Goal: Information Seeking & Learning: Learn about a topic

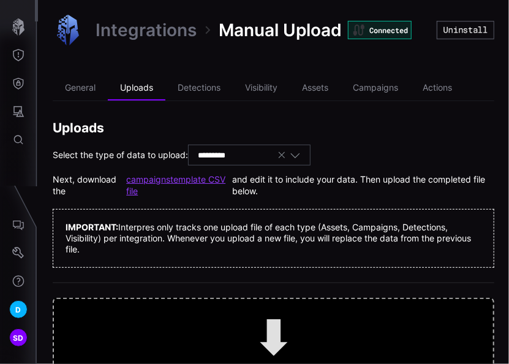
scroll to position [83, 0]
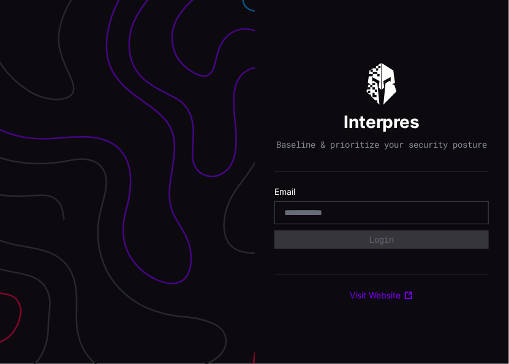
click at [355, 211] on div at bounding box center [381, 212] width 214 height 23
click at [347, 216] on input "email" at bounding box center [381, 212] width 195 height 11
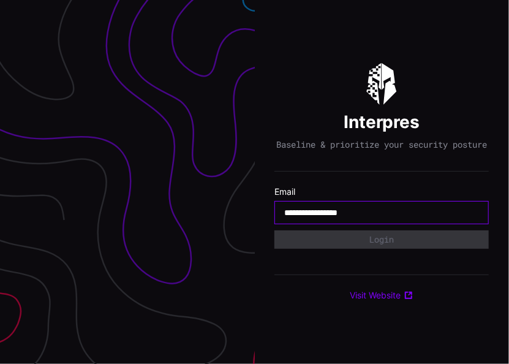
type input "**********"
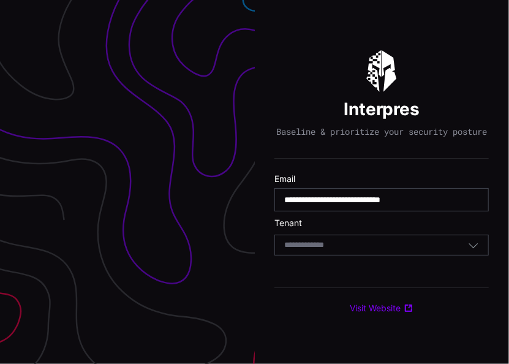
click at [299, 251] on input at bounding box center [315, 245] width 63 height 10
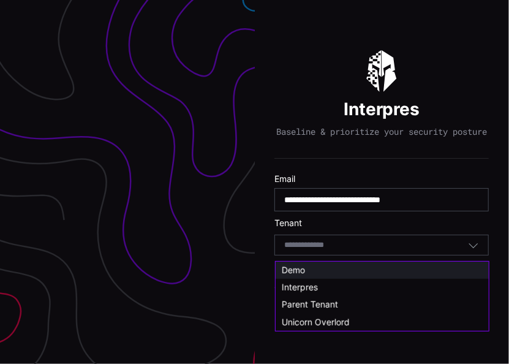
click at [294, 268] on span "Demo" at bounding box center [293, 270] width 23 height 10
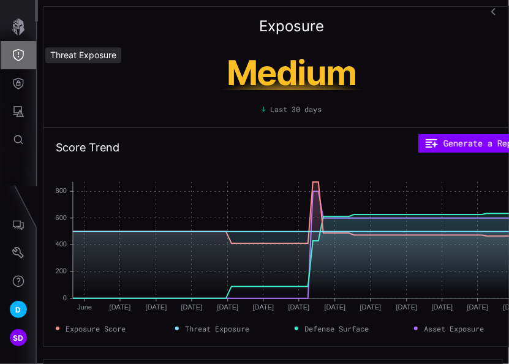
click at [18, 59] on icon "Threat Exposure" at bounding box center [18, 55] width 12 height 12
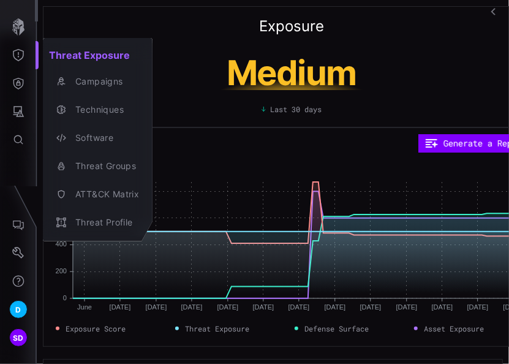
click at [17, 83] on div at bounding box center [254, 182] width 509 height 364
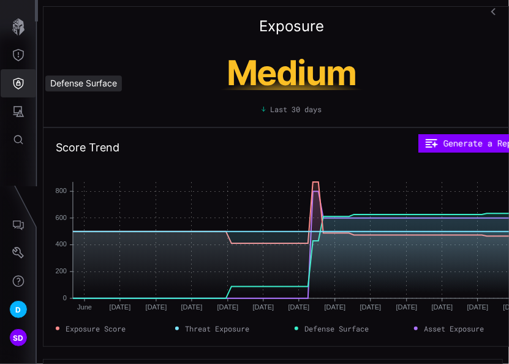
click at [17, 81] on icon "Defense Surface" at bounding box center [18, 84] width 10 height 12
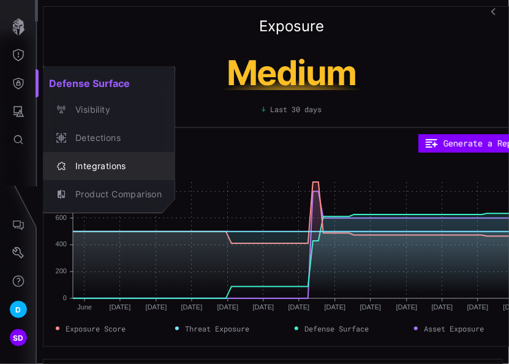
click at [97, 161] on div "Integrations" at bounding box center [115, 166] width 93 height 15
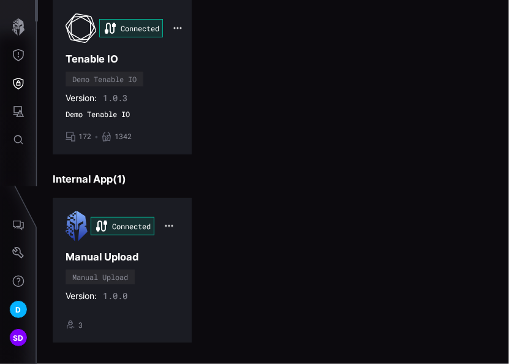
scroll to position [561, 0]
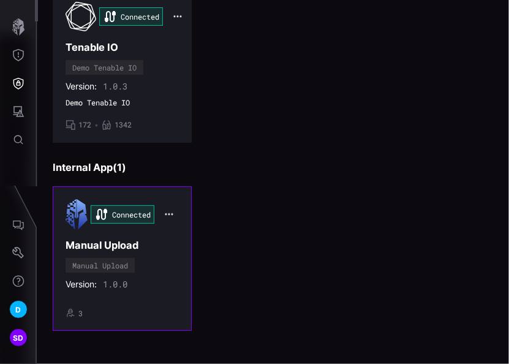
click at [158, 261] on div "Connected Manual Upload Manual Upload Version: 1.0.0 • 3" at bounding box center [122, 258] width 113 height 119
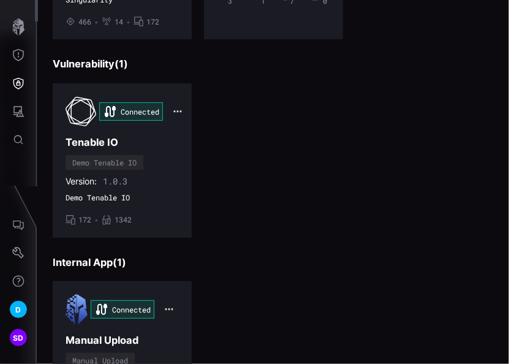
scroll to position [561, 0]
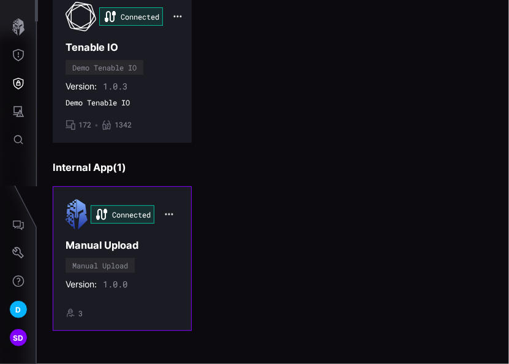
click at [135, 279] on div "Version: 1.0.0" at bounding box center [122, 284] width 113 height 11
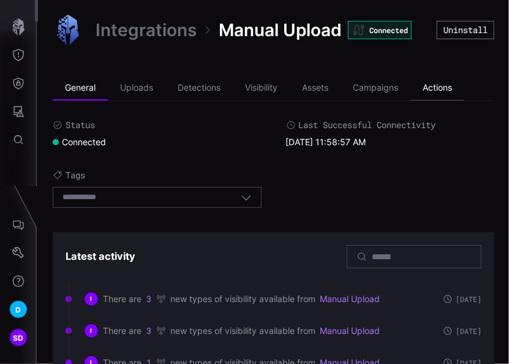
click at [444, 86] on li "Actions" at bounding box center [437, 88] width 54 height 25
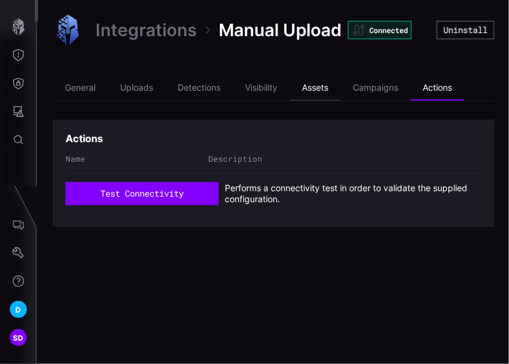
click at [324, 86] on li "Assets" at bounding box center [315, 88] width 51 height 25
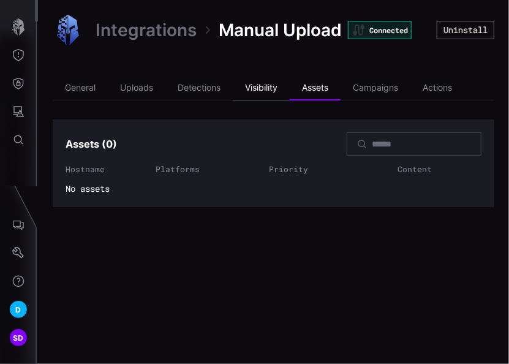
click at [271, 89] on li "Visibility" at bounding box center [261, 88] width 57 height 25
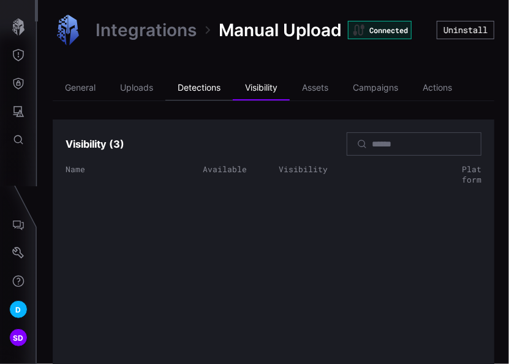
click at [197, 87] on li "Detections" at bounding box center [198, 88] width 67 height 25
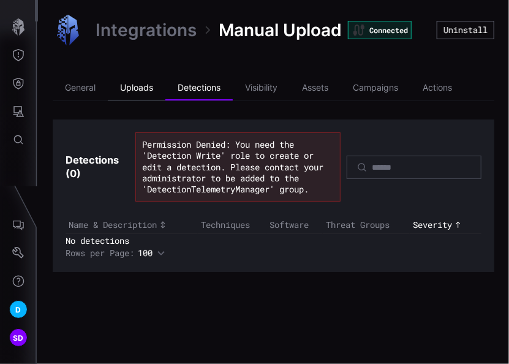
click at [136, 89] on li "Uploads" at bounding box center [137, 88] width 58 height 25
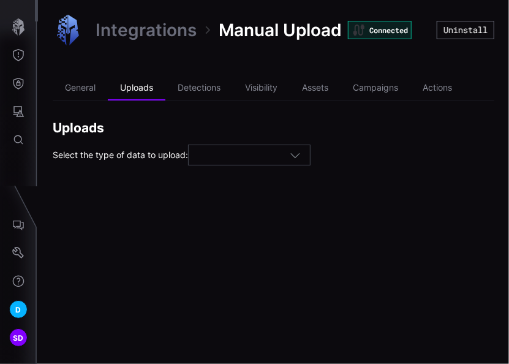
click at [266, 154] on div at bounding box center [244, 155] width 92 height 11
click at [18, 57] on icon "Threat Exposure" at bounding box center [18, 55] width 11 height 12
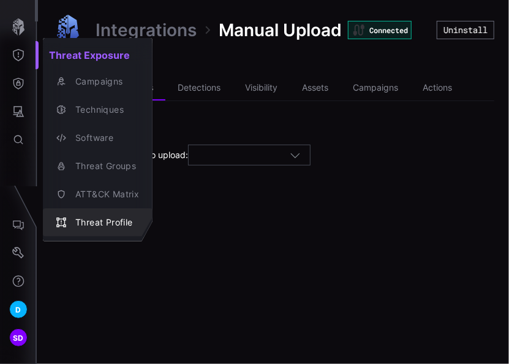
click at [105, 227] on div "Threat Profile" at bounding box center [104, 222] width 70 height 15
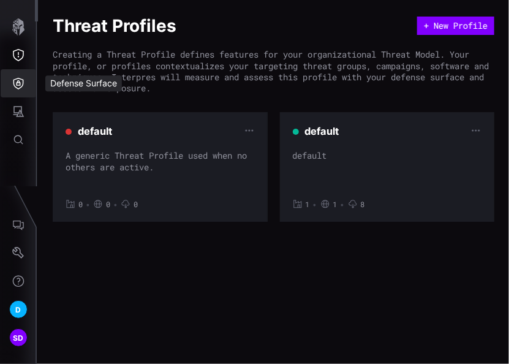
click at [25, 82] on button "Defense Surface" at bounding box center [19, 83] width 36 height 28
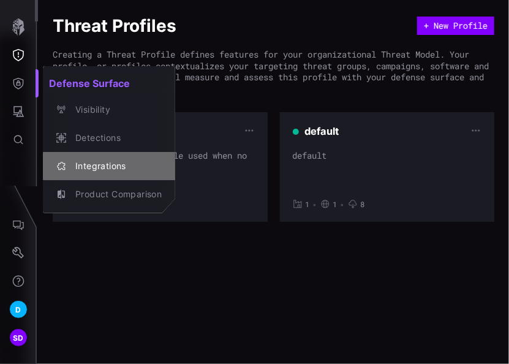
click at [105, 161] on div "Integrations" at bounding box center [115, 166] width 93 height 15
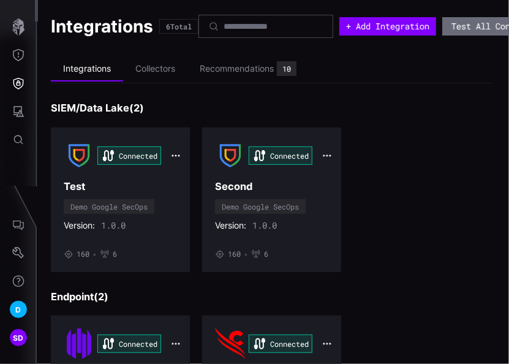
scroll to position [0, 94]
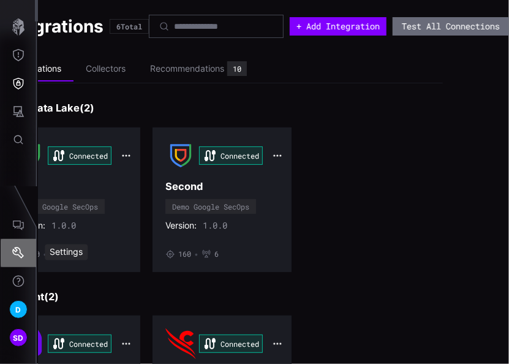
click at [21, 252] on icon "Settings" at bounding box center [18, 253] width 12 height 12
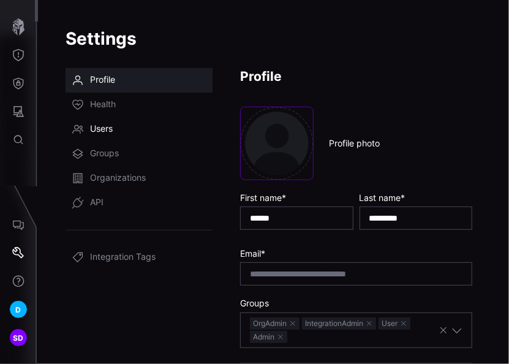
click at [91, 128] on span "Users" at bounding box center [101, 129] width 23 height 12
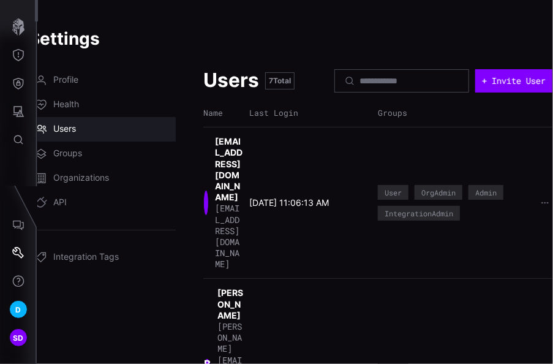
scroll to position [0, 47]
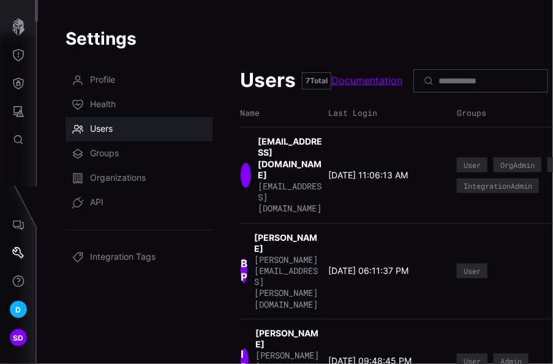
click at [363, 84] on link "Documentation" at bounding box center [369, 81] width 76 height 15
click at [19, 107] on icon "Attack Surface" at bounding box center [18, 111] width 11 height 11
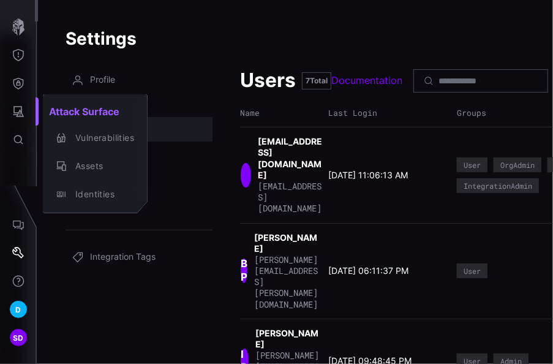
click at [20, 86] on div at bounding box center [276, 182] width 553 height 364
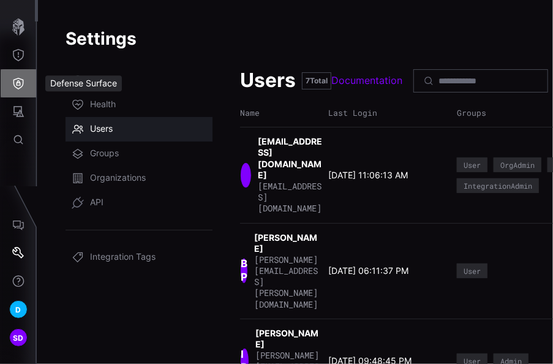
click at [20, 86] on icon "Defense Surface" at bounding box center [18, 83] width 12 height 12
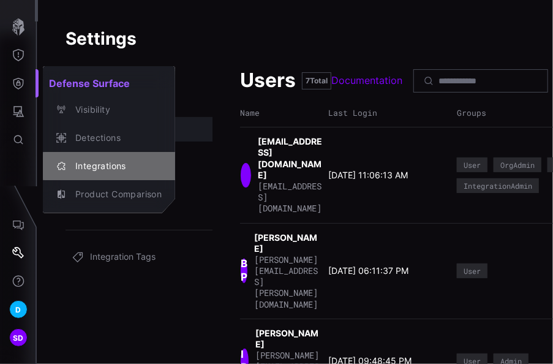
click at [105, 168] on div "Integrations" at bounding box center [115, 166] width 93 height 15
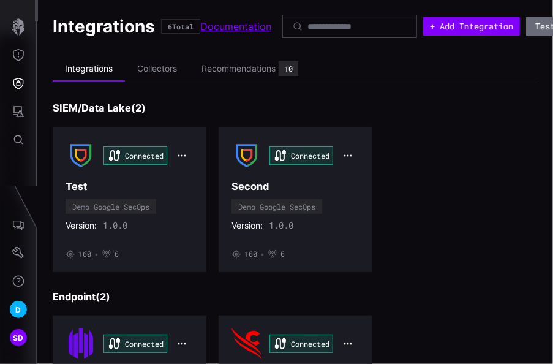
click at [242, 32] on link "Documentation" at bounding box center [238, 26] width 76 height 15
click at [21, 49] on icon "Threat Exposure" at bounding box center [18, 55] width 12 height 12
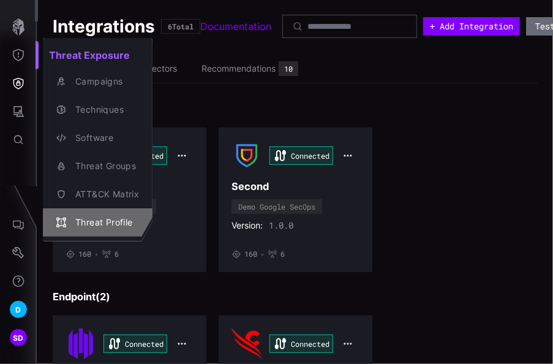
click at [102, 222] on div "Threat Profile" at bounding box center [104, 222] width 70 height 15
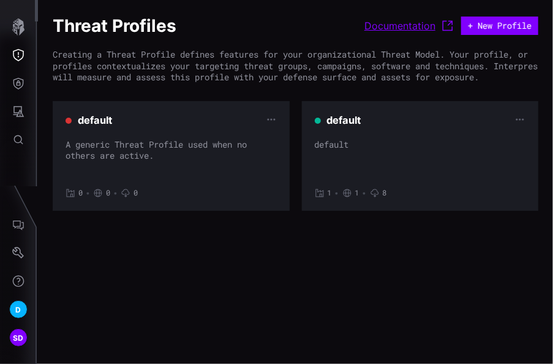
click at [404, 31] on link "Documentation" at bounding box center [410, 25] width 91 height 15
click at [19, 83] on icon "Defense Surface" at bounding box center [18, 84] width 10 height 12
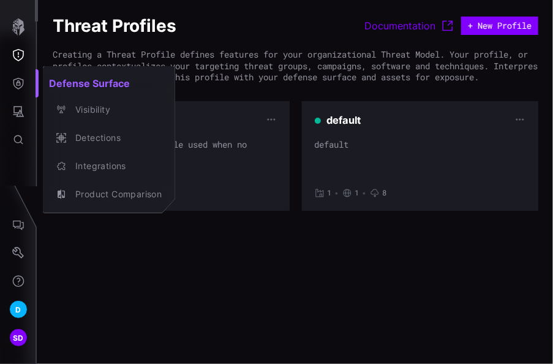
click at [23, 82] on div at bounding box center [276, 182] width 553 height 364
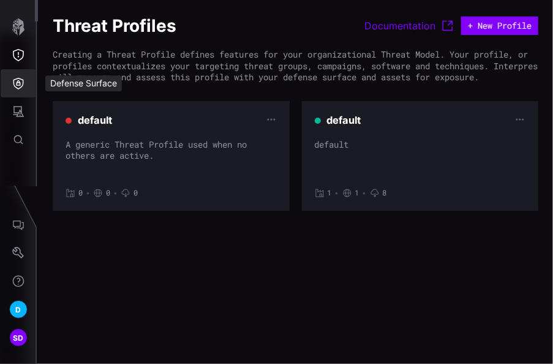
click at [20, 82] on icon "Defense Surface" at bounding box center [18, 84] width 10 height 12
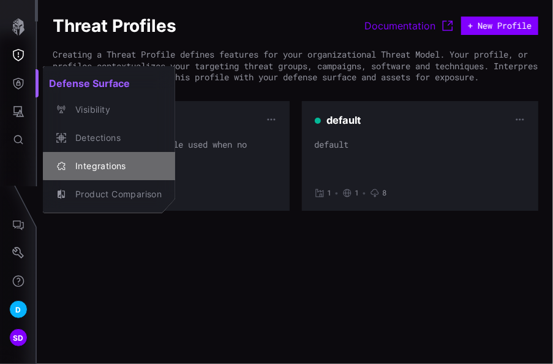
click at [91, 161] on div "Integrations" at bounding box center [115, 166] width 93 height 15
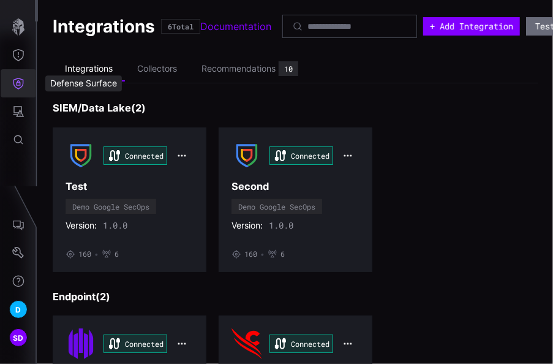
click at [13, 86] on icon "Defense Surface" at bounding box center [18, 83] width 12 height 12
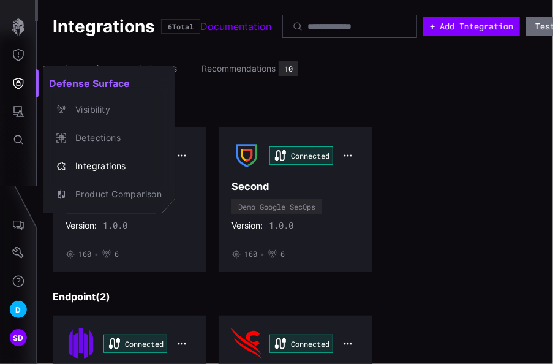
click at [13, 50] on div at bounding box center [276, 182] width 553 height 364
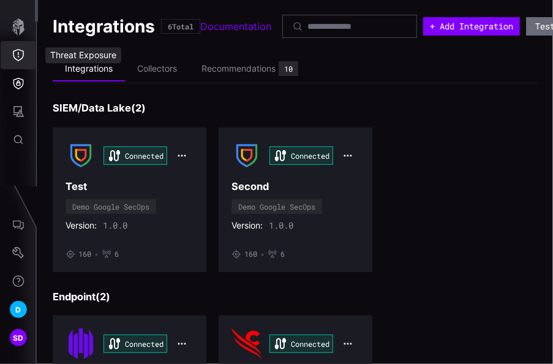
click at [21, 60] on icon "Threat Exposure" at bounding box center [18, 55] width 12 height 12
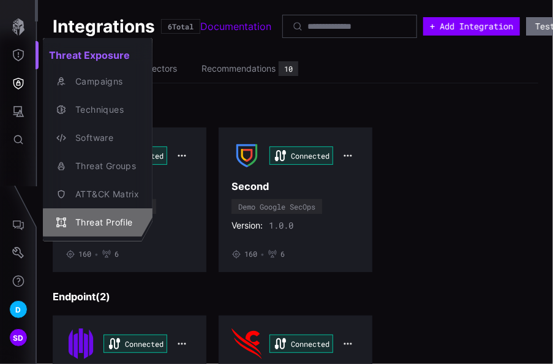
click at [86, 223] on div "Threat Profile" at bounding box center [104, 222] width 70 height 15
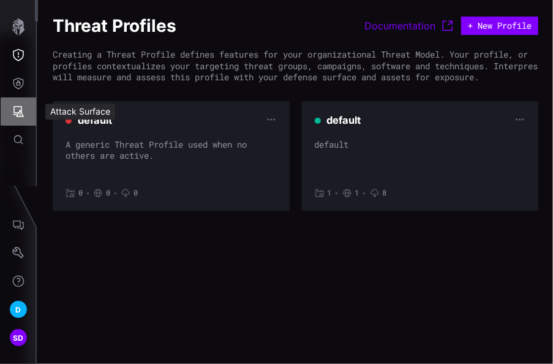
click at [16, 108] on icon "Attack Surface" at bounding box center [18, 111] width 12 height 12
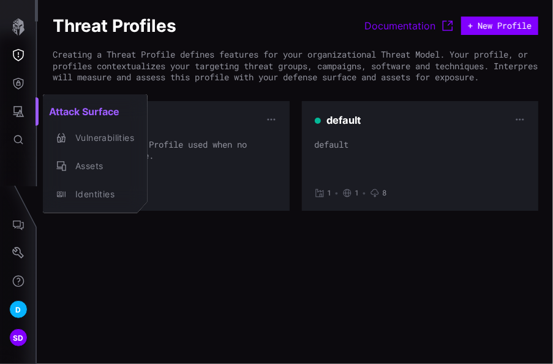
click at [19, 82] on div at bounding box center [276, 182] width 553 height 364
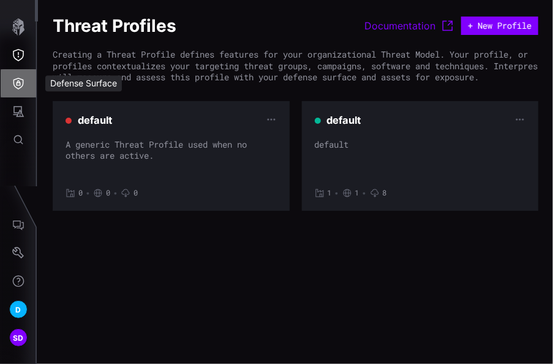
click at [19, 82] on icon "Defense Surface" at bounding box center [18, 84] width 10 height 12
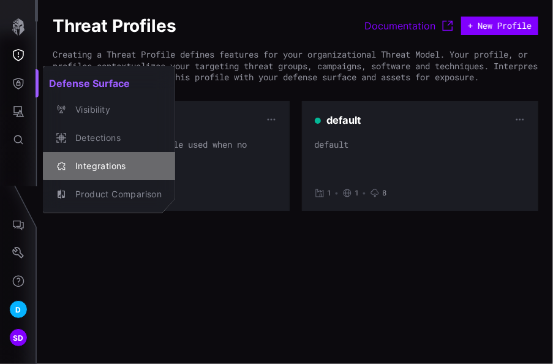
click at [89, 163] on div "Integrations" at bounding box center [115, 166] width 93 height 15
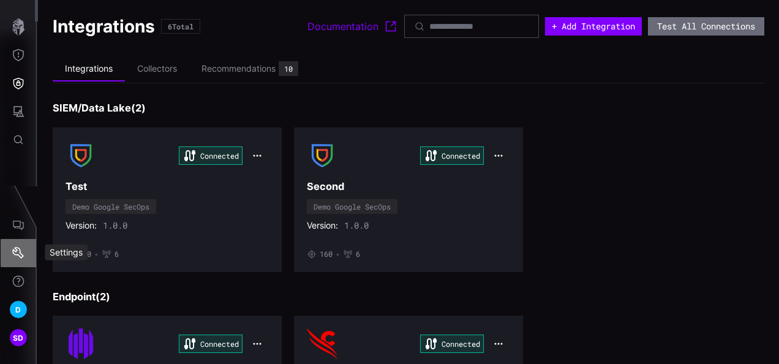
click at [15, 251] on icon "Settings" at bounding box center [18, 253] width 12 height 12
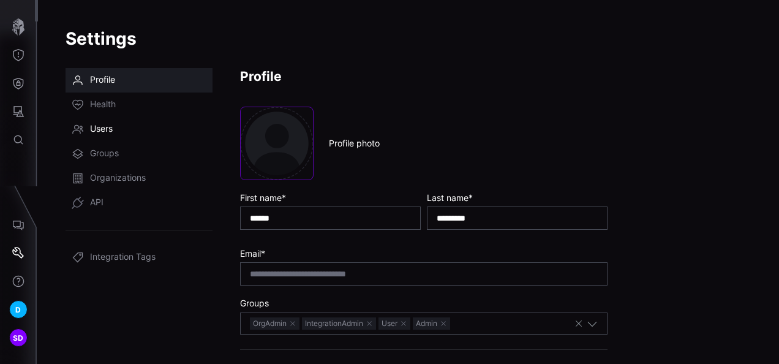
click at [111, 130] on span "Users" at bounding box center [101, 129] width 23 height 12
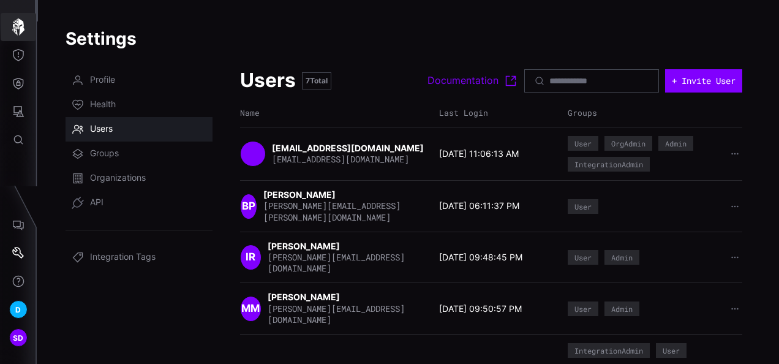
click at [15, 28] on icon "button" at bounding box center [18, 26] width 12 height 17
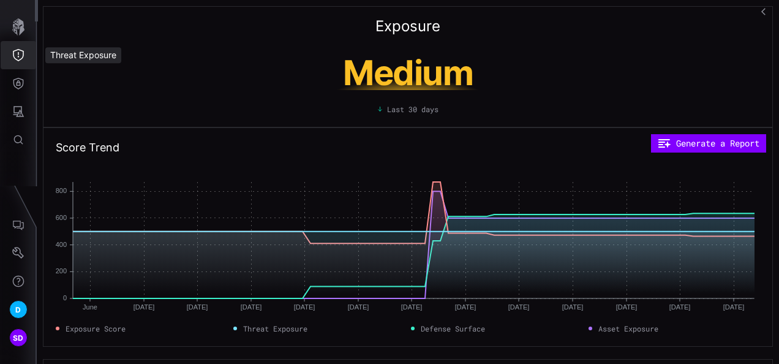
click at [26, 53] on button "Threat Exposure" at bounding box center [19, 55] width 36 height 28
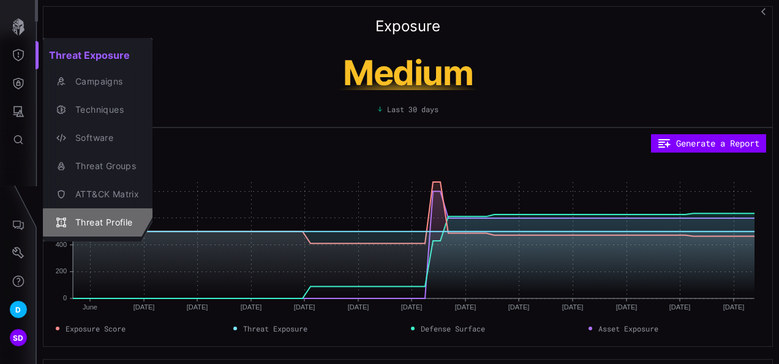
click at [96, 222] on div "Threat Profile" at bounding box center [104, 222] width 70 height 15
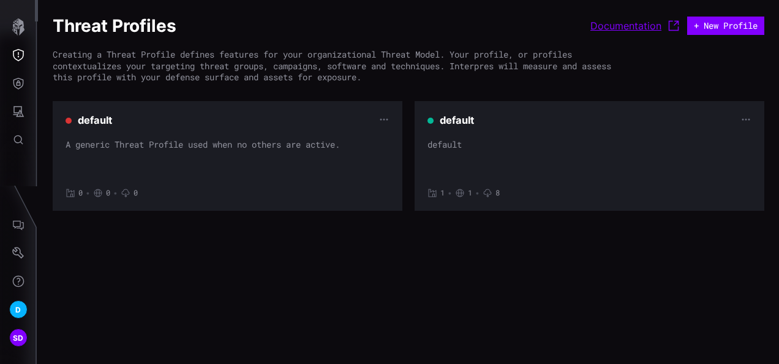
click at [553, 28] on link "Documentation" at bounding box center [636, 25] width 91 height 15
click at [19, 83] on icon "Defense Surface" at bounding box center [18, 83] width 12 height 12
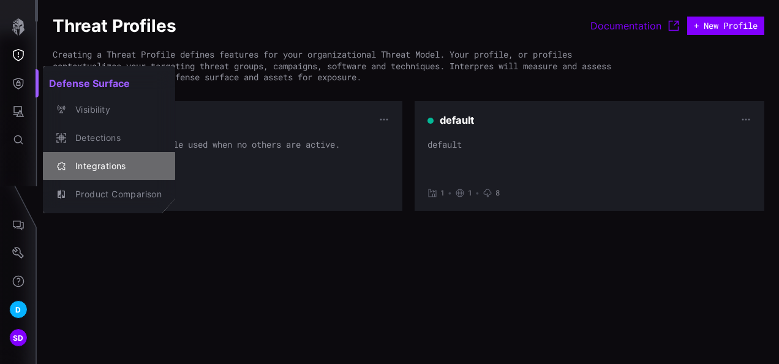
click at [97, 164] on div "Integrations" at bounding box center [115, 166] width 93 height 15
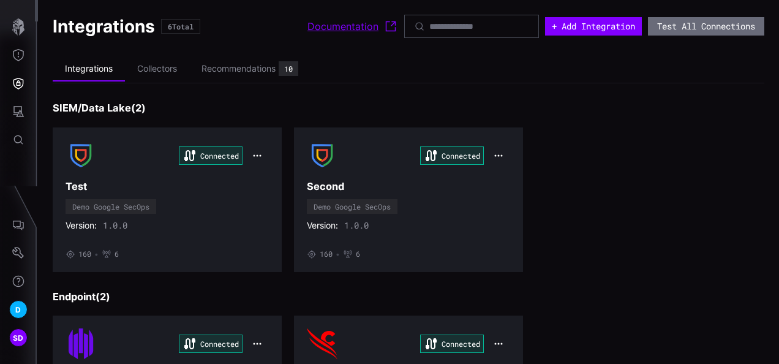
click at [312, 29] on link "Documentation" at bounding box center [353, 26] width 91 height 15
click at [15, 247] on icon "Settings" at bounding box center [18, 253] width 12 height 12
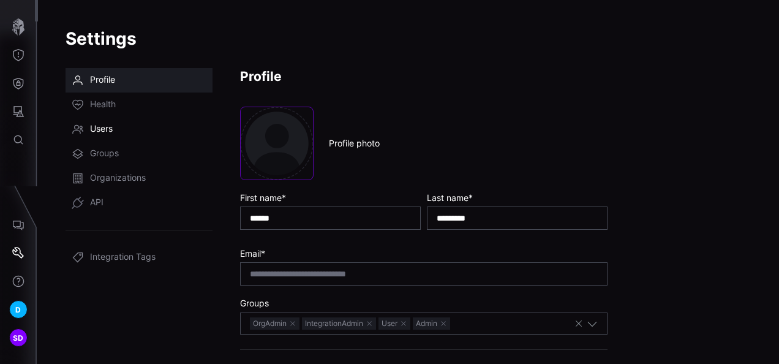
click at [102, 130] on span "Users" at bounding box center [101, 129] width 23 height 12
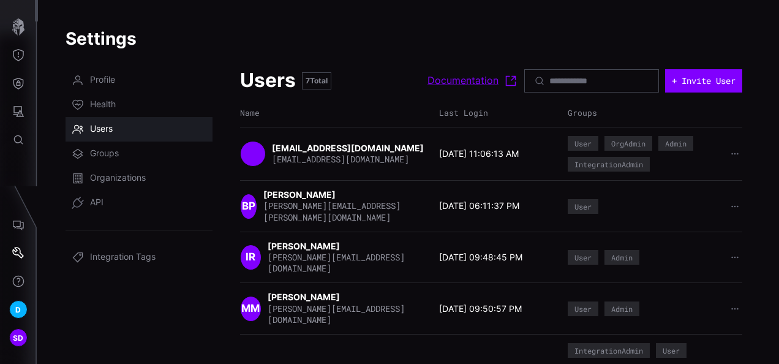
click at [434, 80] on link "Documentation" at bounding box center [473, 81] width 91 height 15
click at [20, 56] on icon "Threat Exposure" at bounding box center [18, 55] width 12 height 12
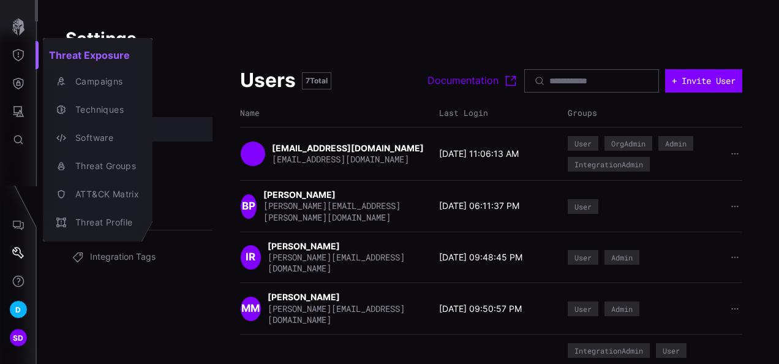
click at [18, 82] on div at bounding box center [389, 182] width 779 height 364
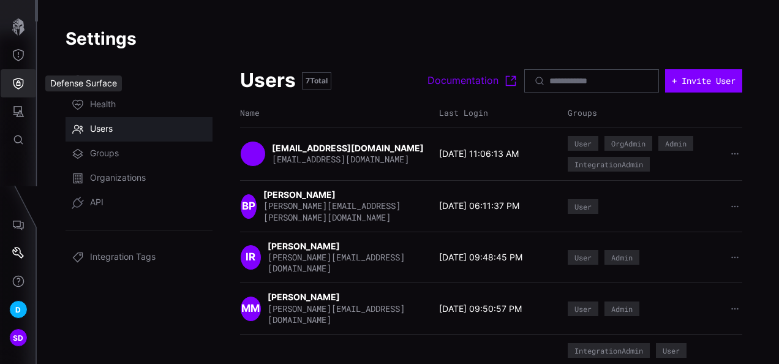
click at [18, 82] on icon "Defense Surface" at bounding box center [18, 83] width 12 height 12
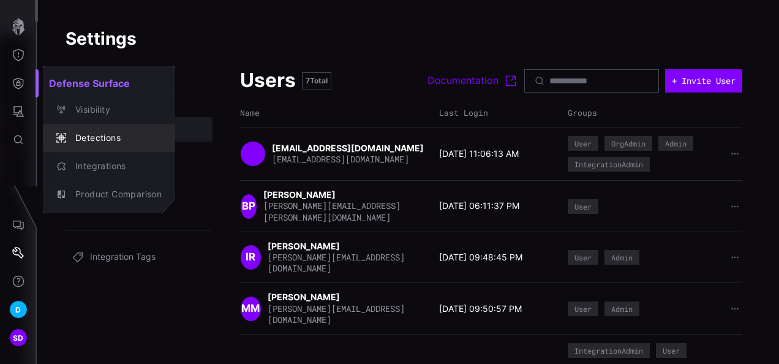
click at [95, 142] on div "Detections" at bounding box center [115, 137] width 93 height 15
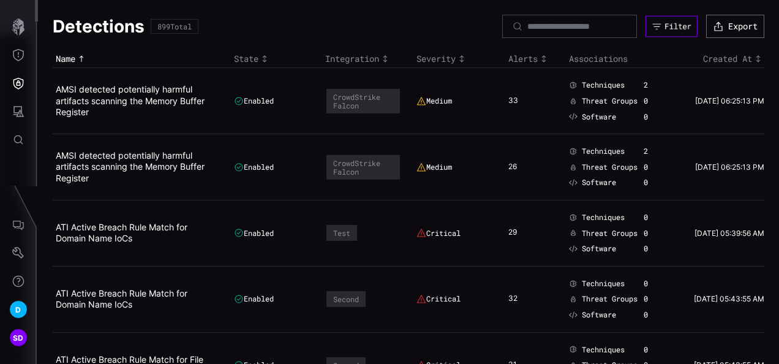
click at [553, 25] on div "Filter" at bounding box center [678, 26] width 27 height 10
click at [321, 27] on div "Detections 899 Total Filter Export" at bounding box center [409, 26] width 712 height 23
click at [553, 24] on div "Filter" at bounding box center [678, 26] width 28 height 10
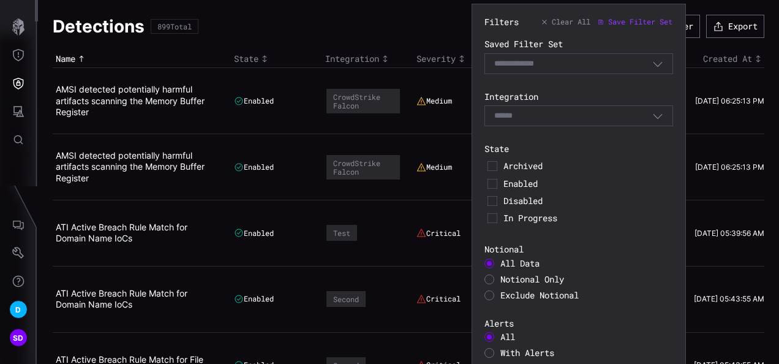
click at [490, 277] on div at bounding box center [490, 279] width 10 height 10
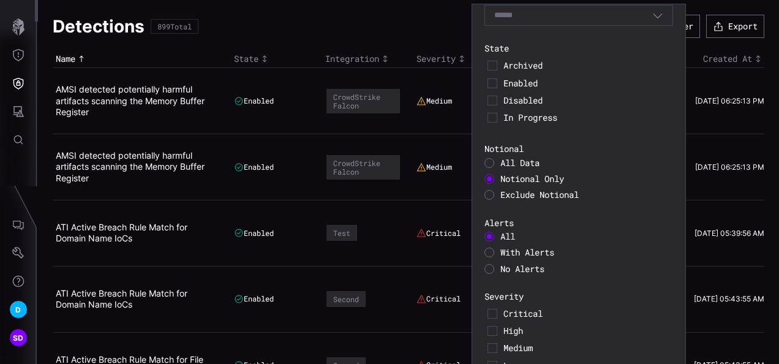
scroll to position [224, 0]
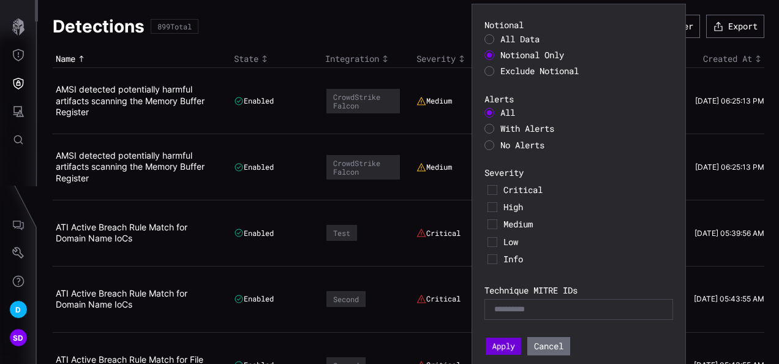
click at [510, 343] on button "Apply" at bounding box center [504, 346] width 36 height 17
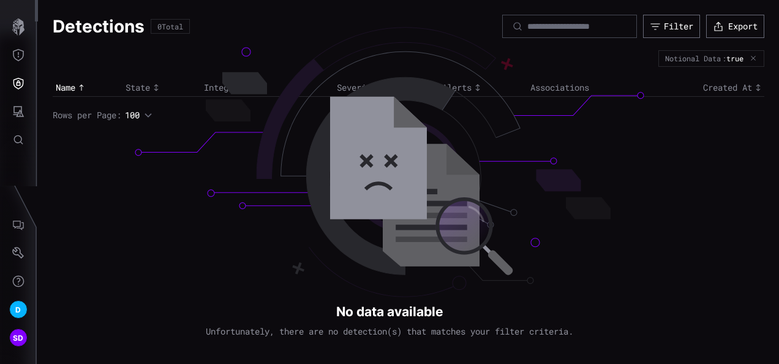
click at [553, 55] on icon "button" at bounding box center [753, 58] width 7 height 7
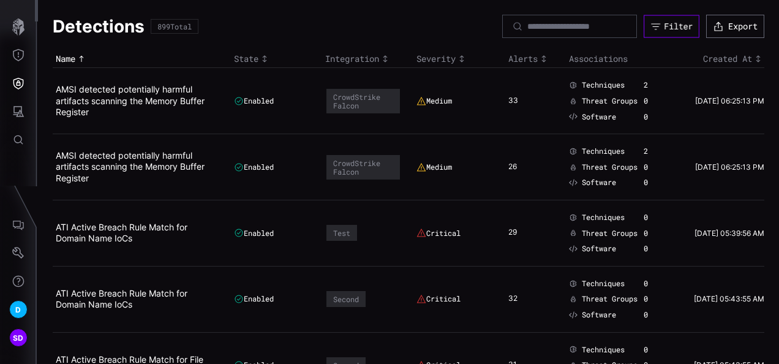
click at [553, 23] on div "Filter" at bounding box center [678, 26] width 29 height 11
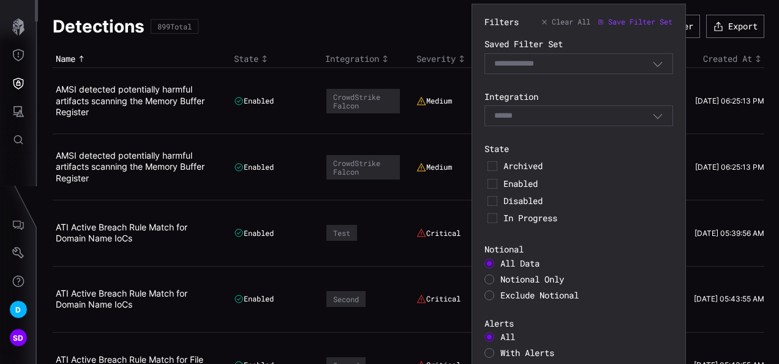
click at [488, 293] on div at bounding box center [490, 295] width 10 height 10
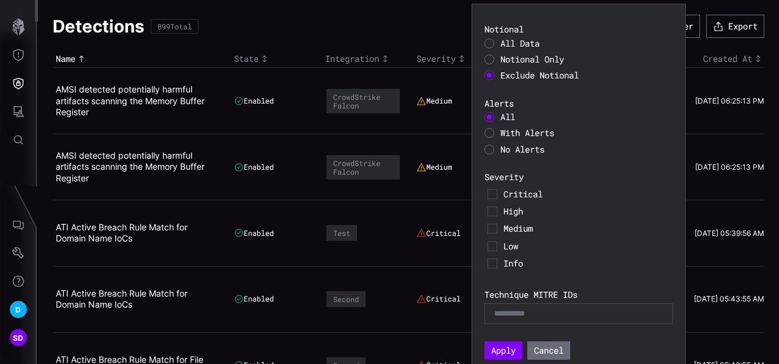
scroll to position [224, 0]
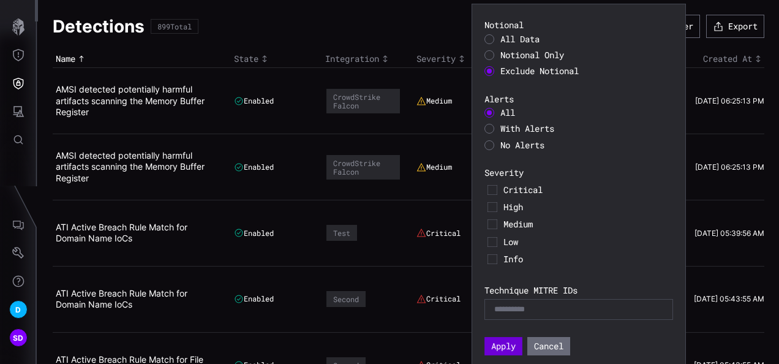
click at [507, 344] on button "Apply" at bounding box center [504, 347] width 38 height 18
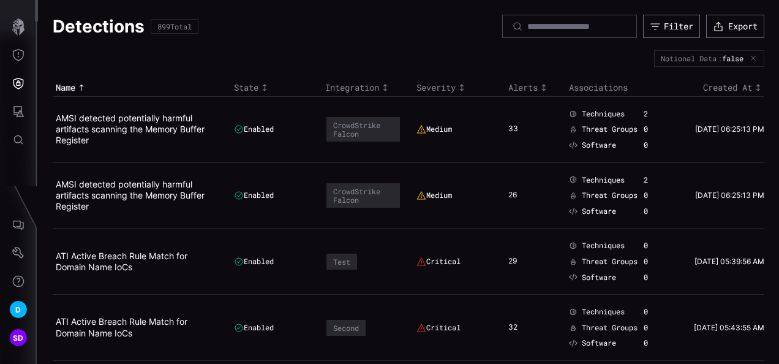
click at [553, 58] on icon "button" at bounding box center [753, 58] width 7 height 7
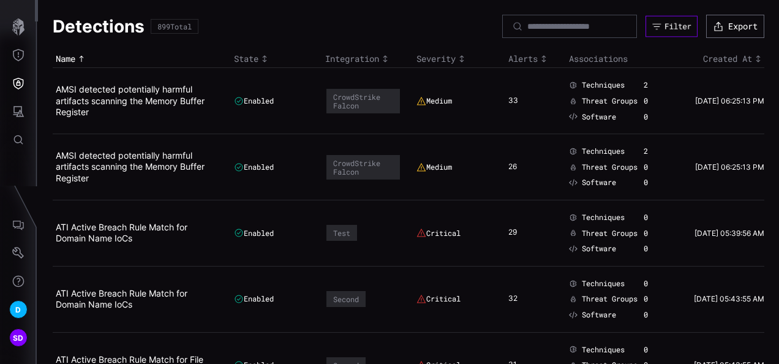
click at [553, 26] on div "Filter" at bounding box center [678, 26] width 27 height 10
click at [413, 29] on div "Detections 899 Total Filter Export" at bounding box center [409, 26] width 712 height 23
click at [553, 22] on div "Filter" at bounding box center [678, 26] width 29 height 11
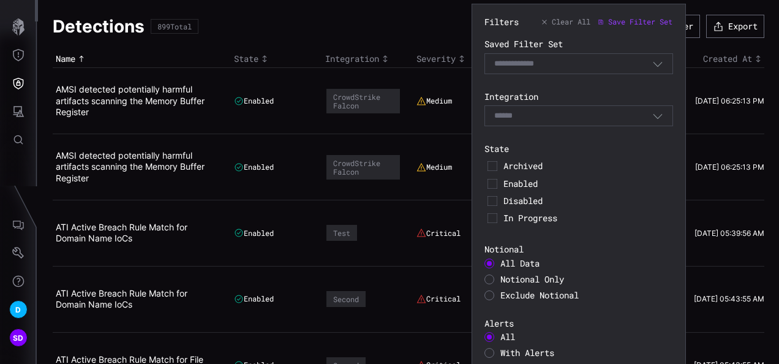
click at [494, 278] on div at bounding box center [490, 279] width 10 height 10
click at [553, 113] on div "Select" at bounding box center [573, 115] width 158 height 11
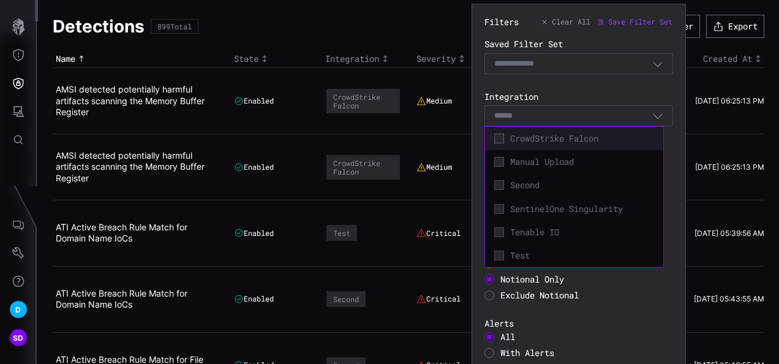
click at [499, 140] on icon at bounding box center [499, 139] width 10 height 10
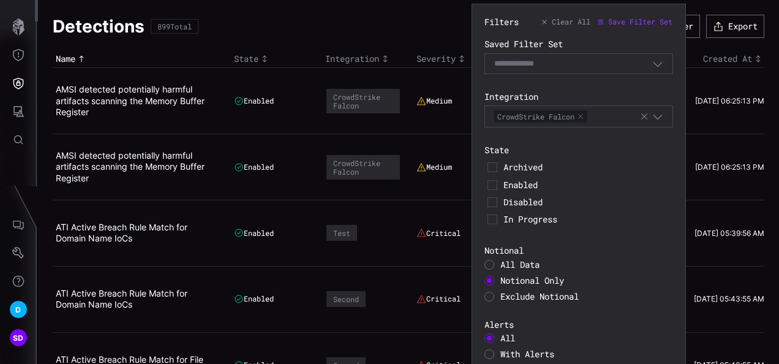
click at [553, 83] on div "Filters Clear All Save Filter Set Saved Filter Set Select Filter Integration Cr…" at bounding box center [579, 299] width 189 height 565
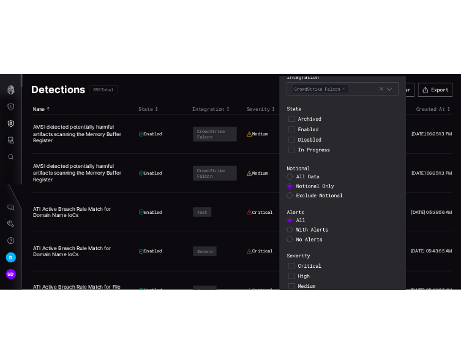
scroll to position [224, 0]
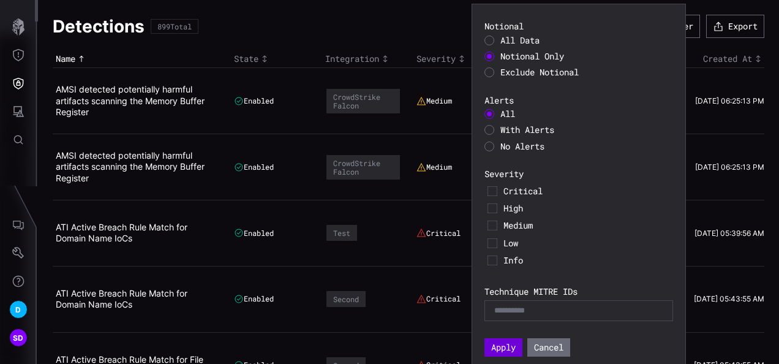
click at [496, 348] on button "Apply" at bounding box center [504, 347] width 38 height 18
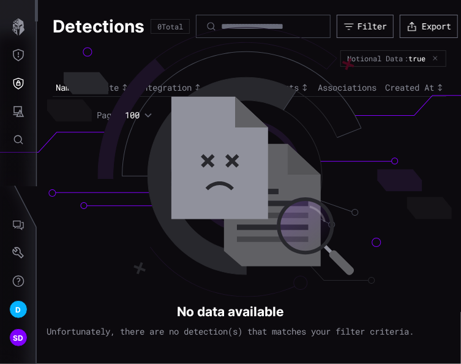
click at [437, 58] on icon "button" at bounding box center [436, 58] width 7 height 7
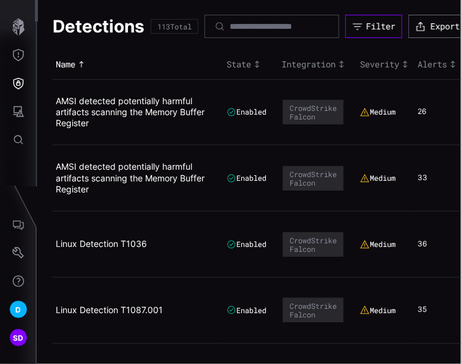
click at [396, 26] on div "Filter" at bounding box center [380, 26] width 29 height 11
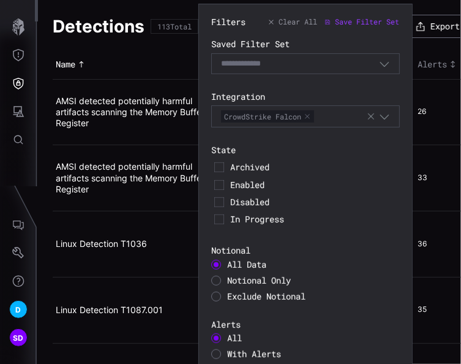
click at [366, 113] on icon "button" at bounding box center [371, 117] width 10 height 10
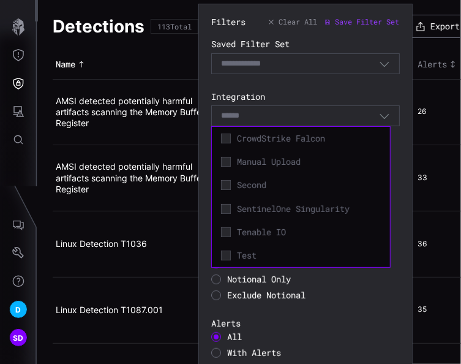
click at [306, 114] on div "Select" at bounding box center [300, 115] width 158 height 11
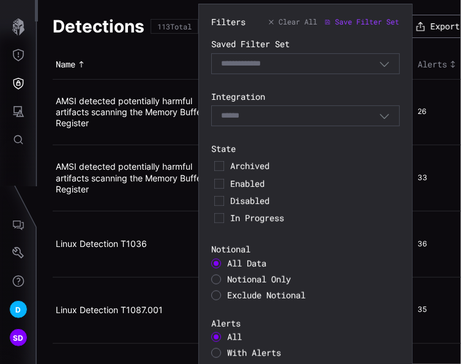
click at [319, 89] on div "Filters Clear All Save Filter Set Saved Filter Set Select Filter Integration Se…" at bounding box center [305, 299] width 189 height 564
click at [216, 263] on div at bounding box center [216, 263] width 5 height 5
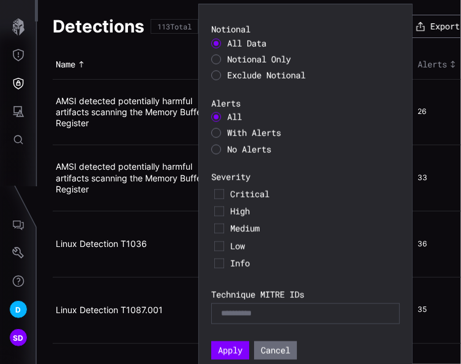
scroll to position [224, 0]
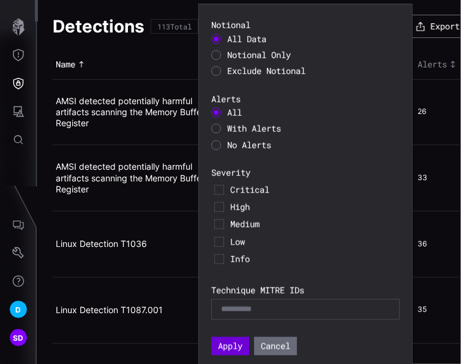
click at [223, 339] on button "Apply" at bounding box center [230, 346] width 38 height 18
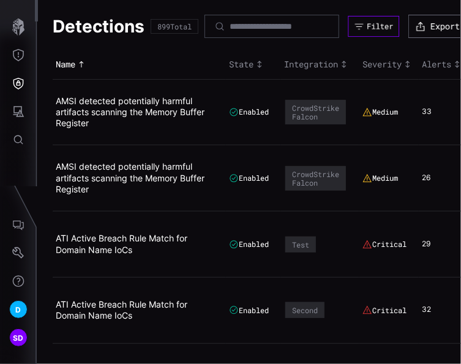
click at [393, 22] on div "Filter" at bounding box center [380, 26] width 26 height 10
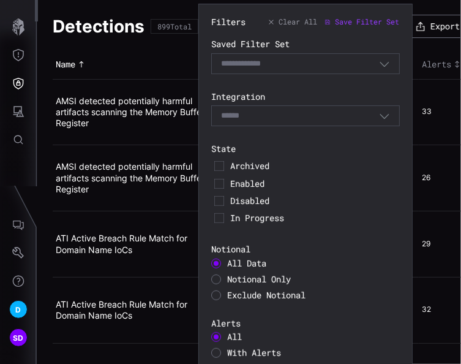
click at [217, 277] on div at bounding box center [216, 279] width 10 height 10
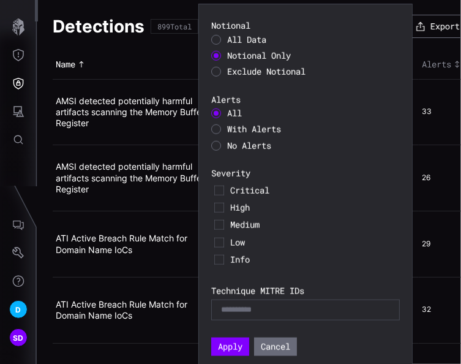
scroll to position [224, 0]
click at [239, 347] on button "Apply" at bounding box center [231, 346] width 36 height 17
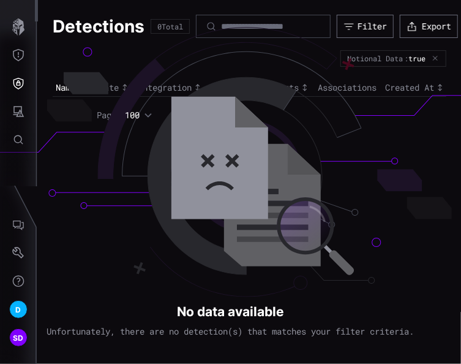
drag, startPoint x: 357, startPoint y: 2, endPoint x: 254, endPoint y: 42, distance: 110.7
click at [254, 42] on div "Detections 0 Total Filter Export Notional Data : true Name State Integration Se…" at bounding box center [249, 68] width 423 height 136
click at [436, 55] on icon "button" at bounding box center [435, 58] width 7 height 7
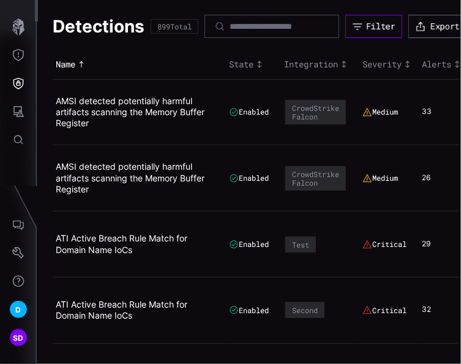
click at [395, 25] on div "Filter" at bounding box center [380, 26] width 29 height 11
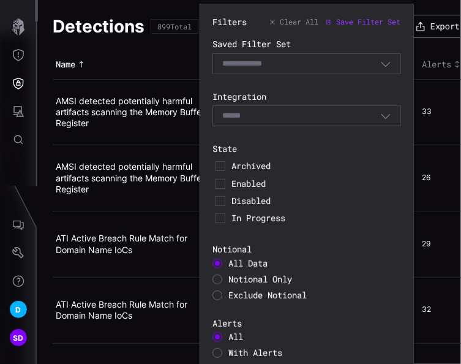
click at [219, 281] on div at bounding box center [218, 279] width 10 height 10
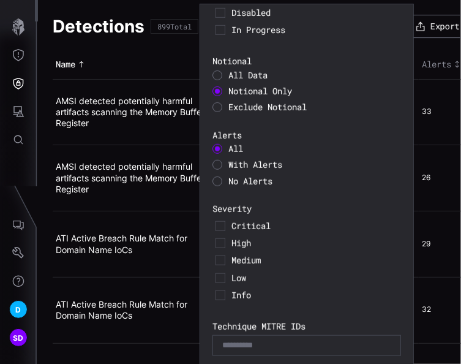
scroll to position [224, 0]
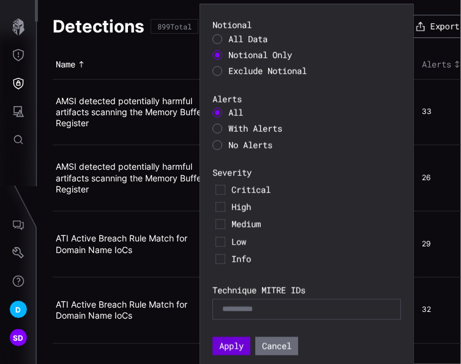
click at [235, 349] on button "Apply" at bounding box center [232, 347] width 38 height 18
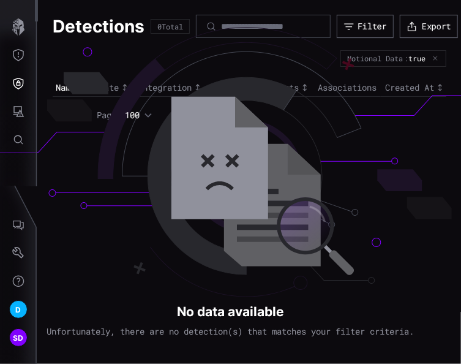
click at [436, 56] on icon "button" at bounding box center [436, 58] width 7 height 7
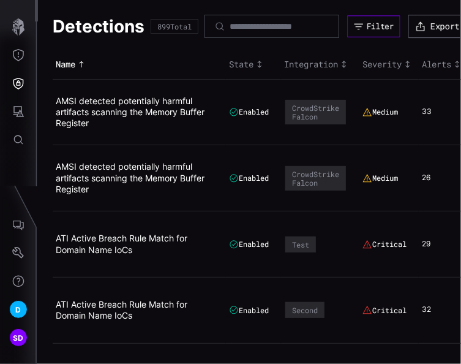
click at [395, 29] on div "Filter" at bounding box center [381, 26] width 28 height 10
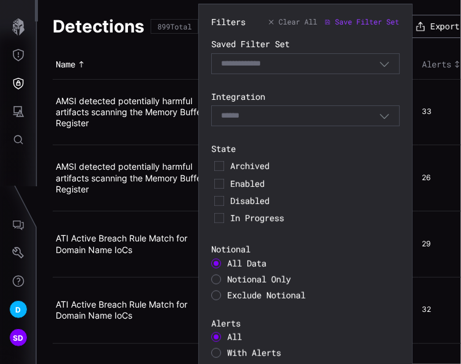
click at [219, 298] on div at bounding box center [216, 295] width 10 height 10
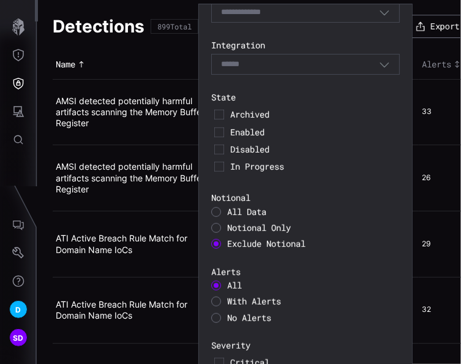
scroll to position [224, 0]
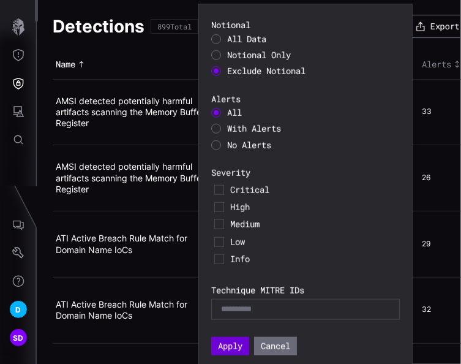
click at [235, 342] on button "Apply" at bounding box center [230, 346] width 38 height 18
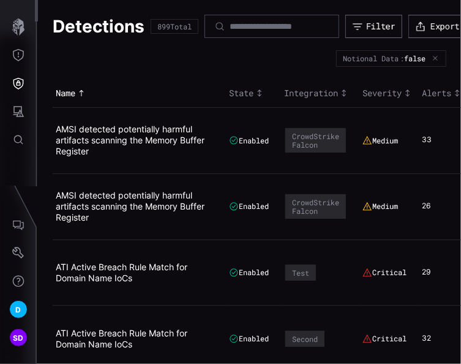
click at [432, 59] on icon "button" at bounding box center [435, 58] width 7 height 7
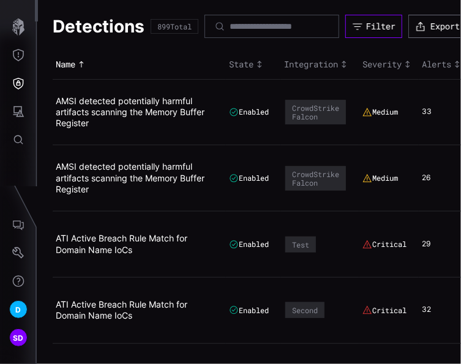
click at [380, 21] on div "Filter" at bounding box center [380, 26] width 29 height 11
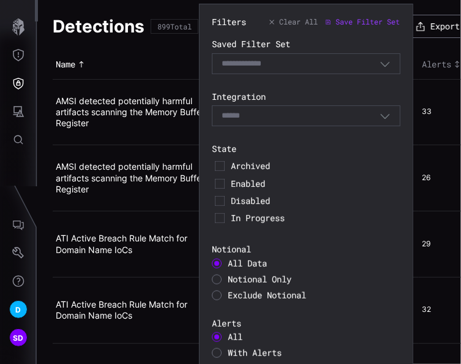
click at [218, 279] on div at bounding box center [217, 279] width 10 height 10
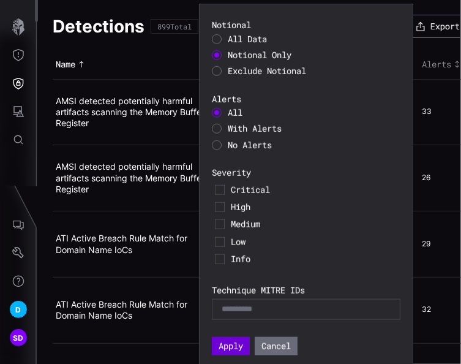
click at [232, 347] on button "Apply" at bounding box center [231, 346] width 38 height 18
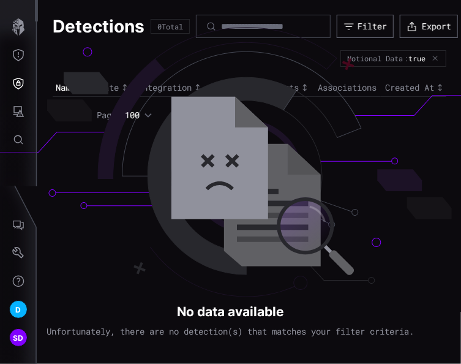
click at [435, 56] on icon "button" at bounding box center [435, 58] width 7 height 7
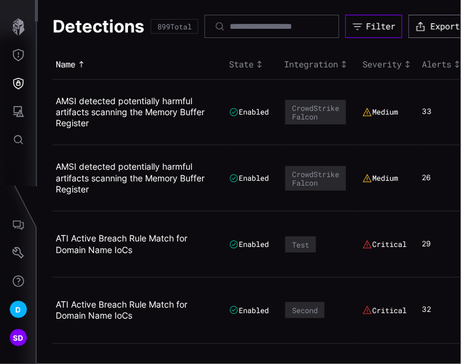
click at [396, 23] on div "Filter" at bounding box center [380, 26] width 29 height 11
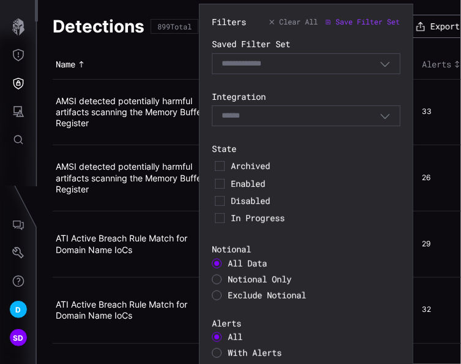
click at [229, 299] on span "Exclude Notional" at bounding box center [267, 295] width 78 height 12
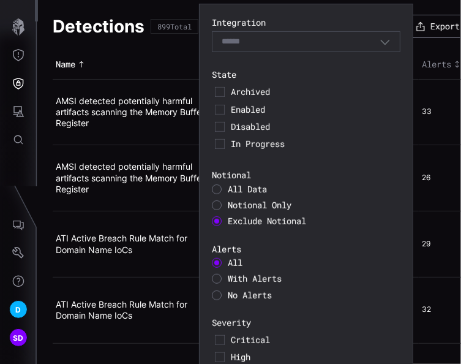
scroll to position [224, 0]
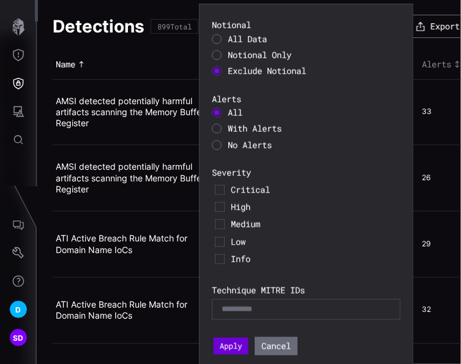
click at [238, 344] on button "Apply" at bounding box center [231, 346] width 35 height 17
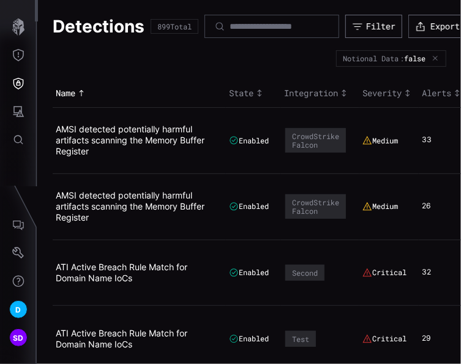
click at [432, 56] on icon "button" at bounding box center [435, 58] width 7 height 7
